Goal: Task Accomplishment & Management: Complete application form

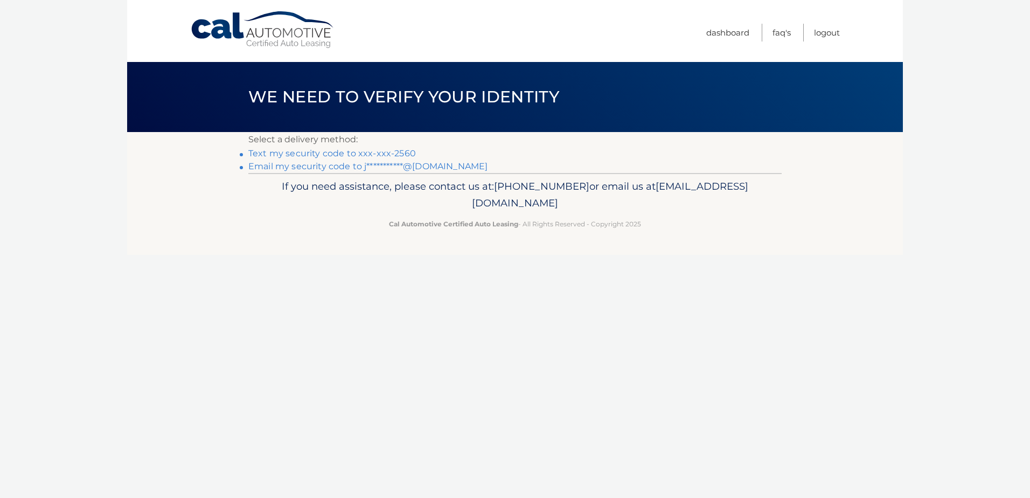
click at [357, 151] on link "Text my security code to xxx-xxx-2560" at bounding box center [331, 153] width 167 height 10
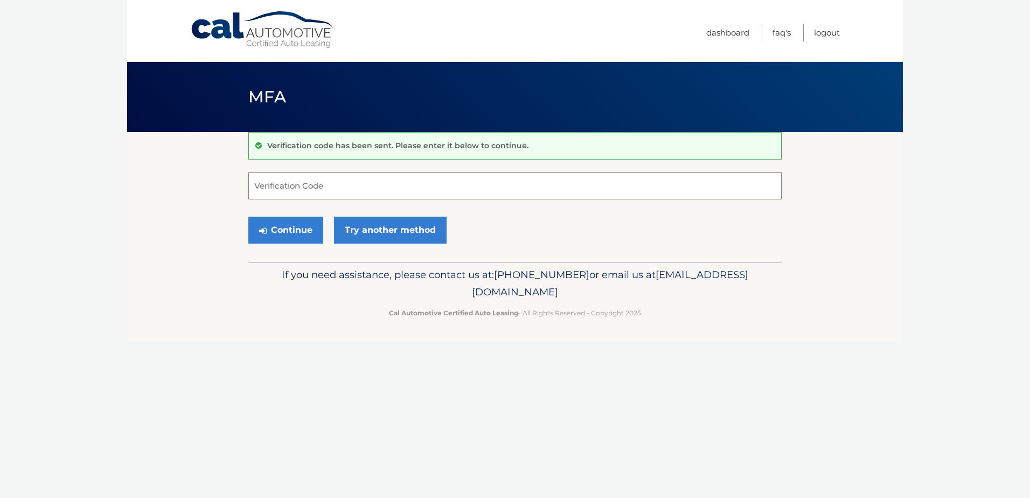
click at [303, 190] on input "Verification Code" at bounding box center [514, 185] width 533 height 27
type input "689552"
click at [284, 232] on button "Continue" at bounding box center [285, 229] width 75 height 27
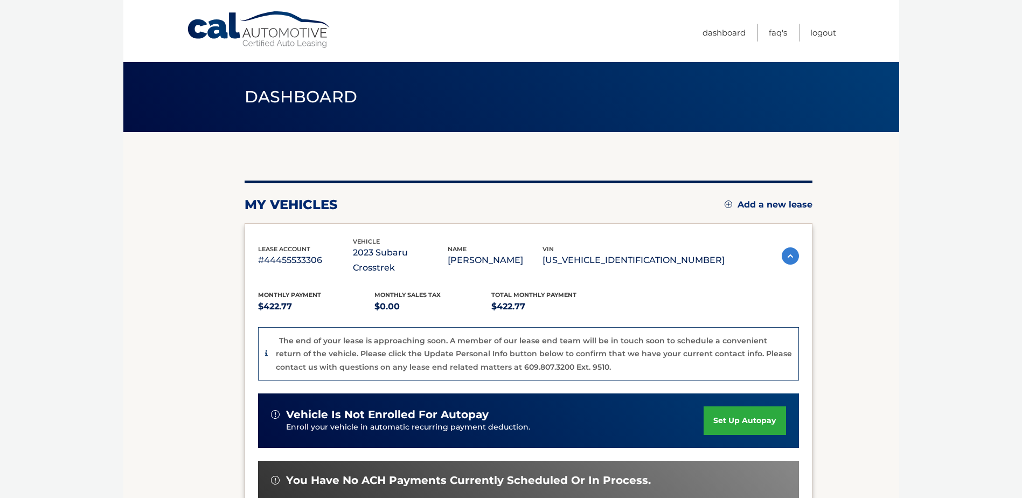
click at [724, 205] on img at bounding box center [728, 204] width 8 height 8
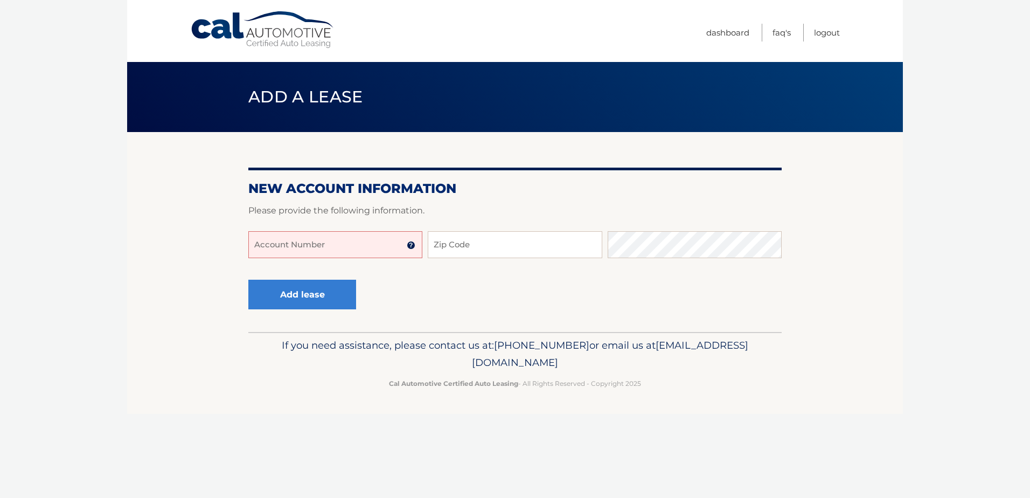
click at [386, 247] on input "Account Number" at bounding box center [335, 244] width 174 height 27
click at [506, 246] on input "Zip Code" at bounding box center [515, 244] width 174 height 27
type input "11782"
click at [281, 290] on button "Add lease" at bounding box center [302, 295] width 108 height 30
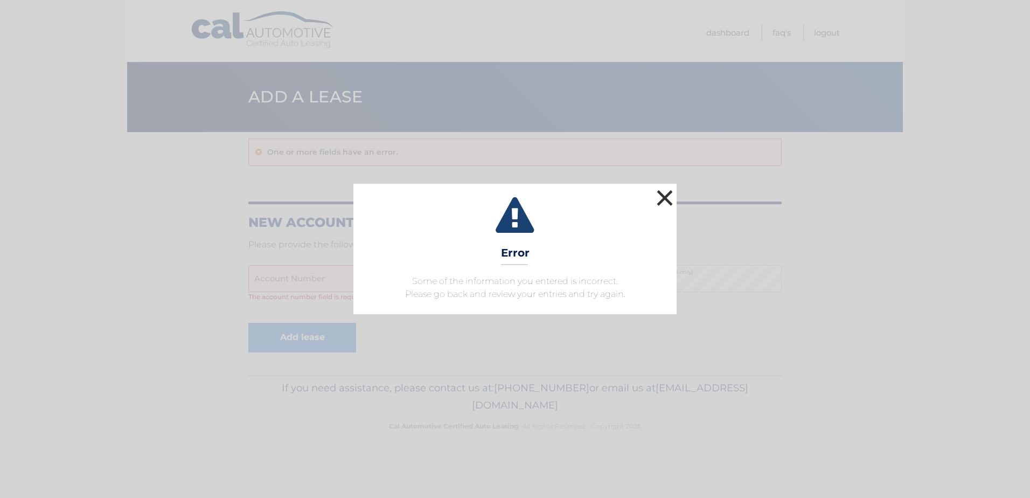
click at [662, 193] on button "×" at bounding box center [665, 198] width 22 height 22
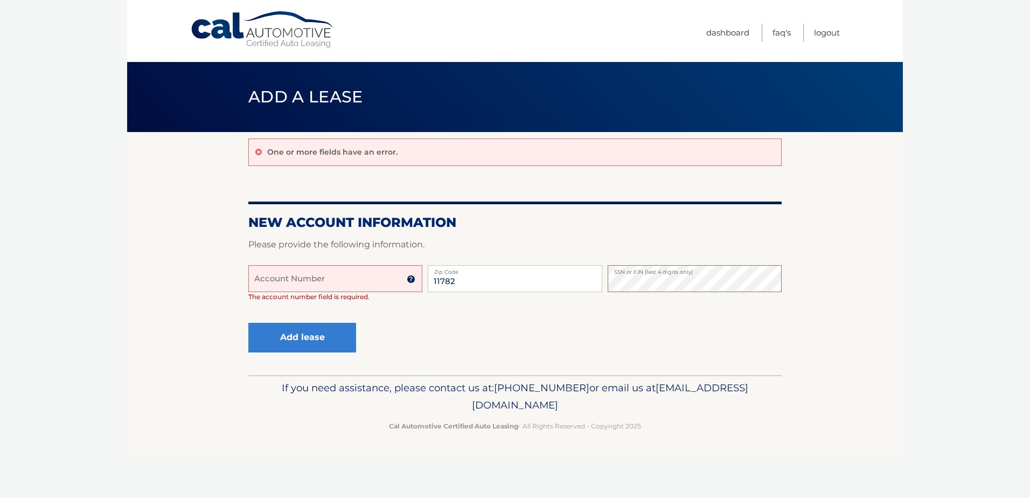
click at [600, 282] on div "Account Number 11 digit account number provided on your coupon book or Welcome …" at bounding box center [514, 291] width 533 height 53
click at [467, 274] on label "Zip Code" at bounding box center [515, 269] width 174 height 9
click at [467, 274] on input "11782" at bounding box center [515, 278] width 174 height 27
drag, startPoint x: 465, startPoint y: 277, endPoint x: 420, endPoint y: 278, distance: 45.3
click at [420, 278] on div "Account Number 11 digit account number provided on your coupon book or Welcome …" at bounding box center [514, 291] width 533 height 53
